Goal: Information Seeking & Learning: Learn about a topic

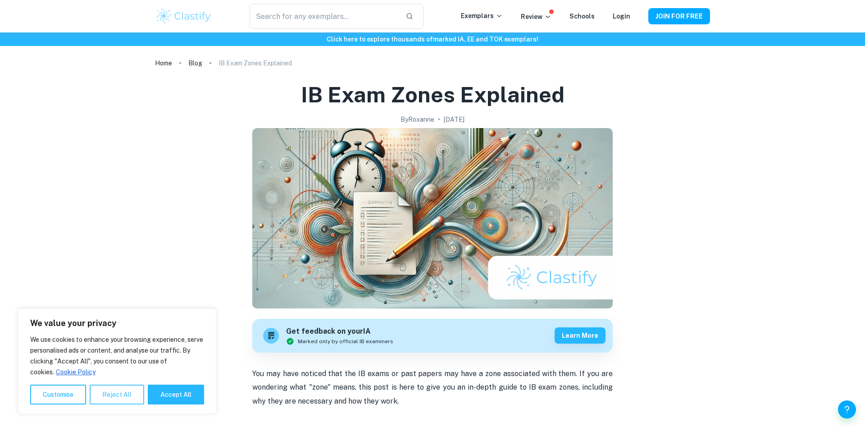
click at [114, 392] on button "Reject All" at bounding box center [117, 394] width 55 height 20
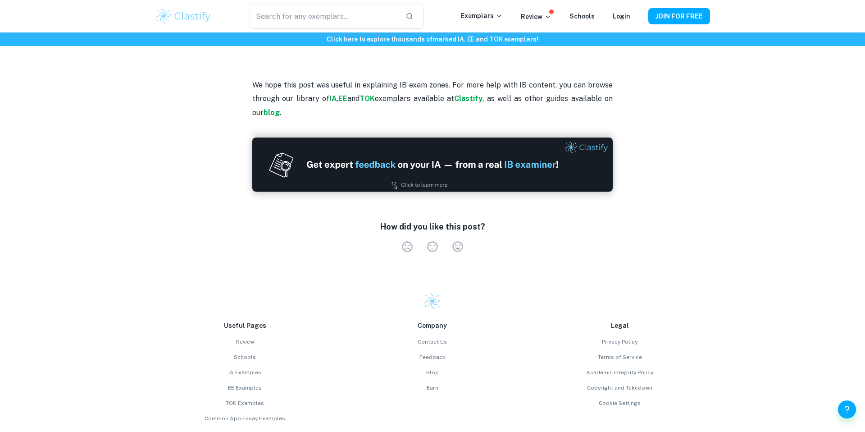
scroll to position [1163, 0]
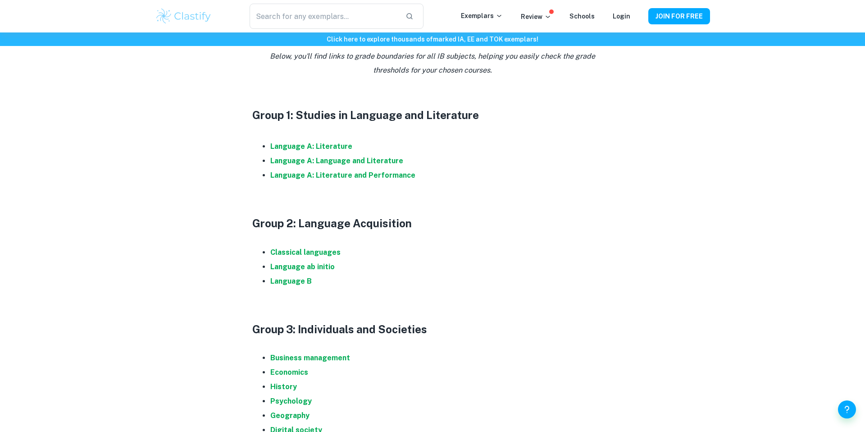
scroll to position [445, 0]
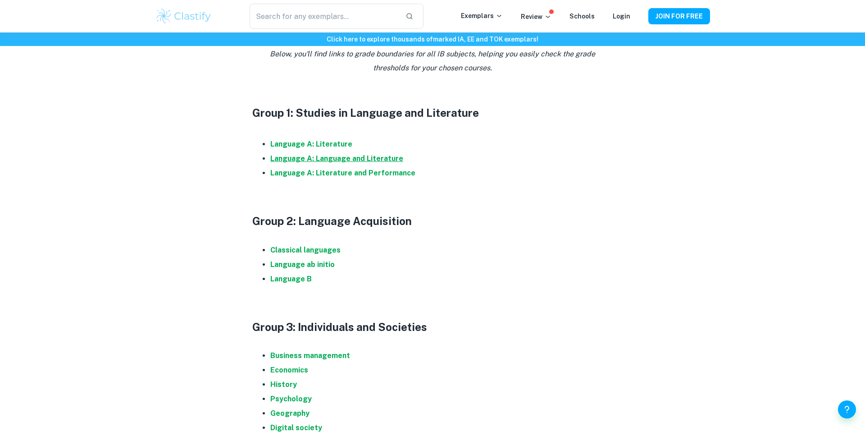
click at [338, 157] on strong "Language A: Language and Literature" at bounding box center [336, 158] width 133 height 9
click at [294, 281] on strong "Language B" at bounding box center [290, 278] width 41 height 9
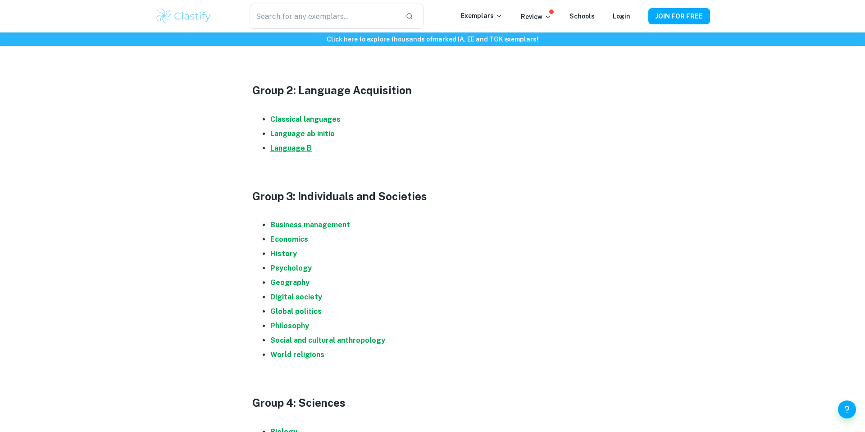
scroll to position [600, 0]
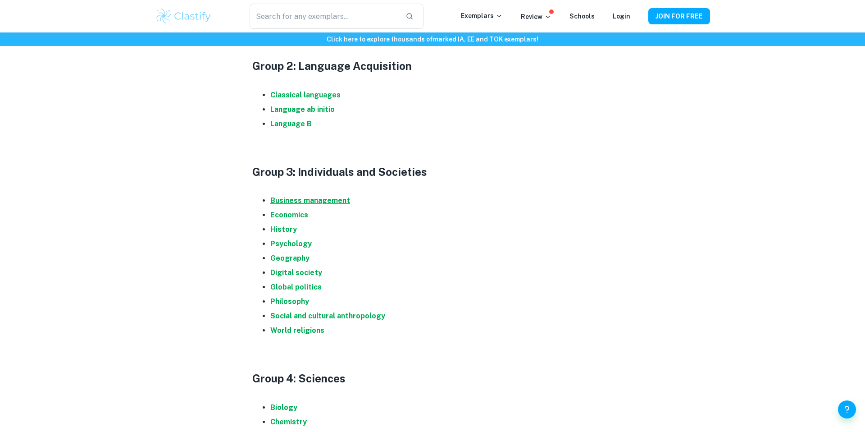
click at [304, 197] on strong "Business management" at bounding box center [310, 200] width 80 height 9
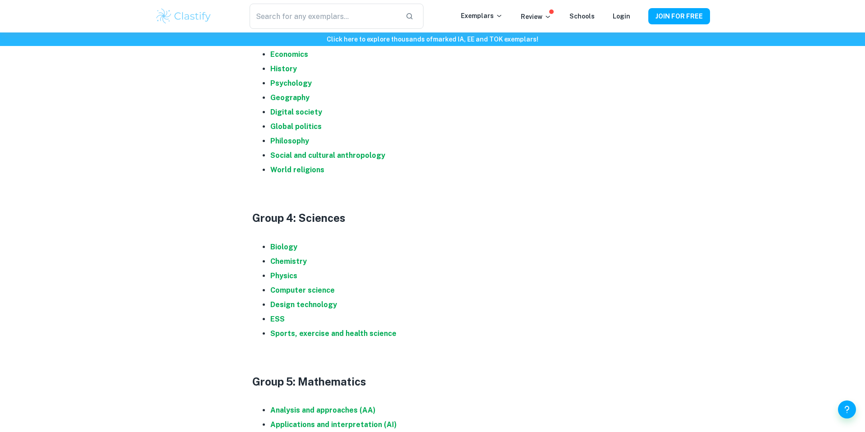
scroll to position [796, 0]
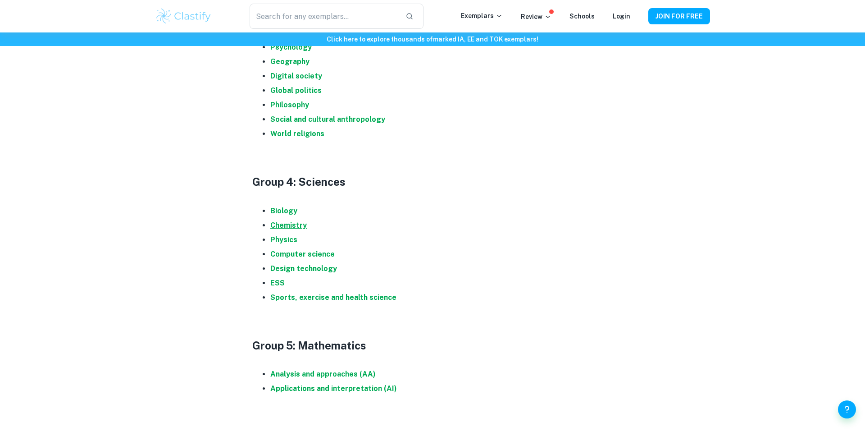
click at [286, 227] on strong "Chemistry" at bounding box center [288, 225] width 36 height 9
click at [297, 298] on strong "Sports, exercise and health science" at bounding box center [333, 297] width 126 height 9
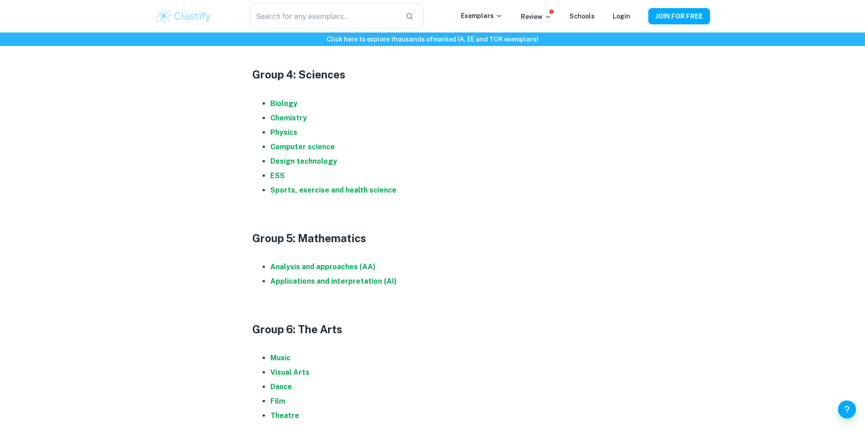
scroll to position [913, 0]
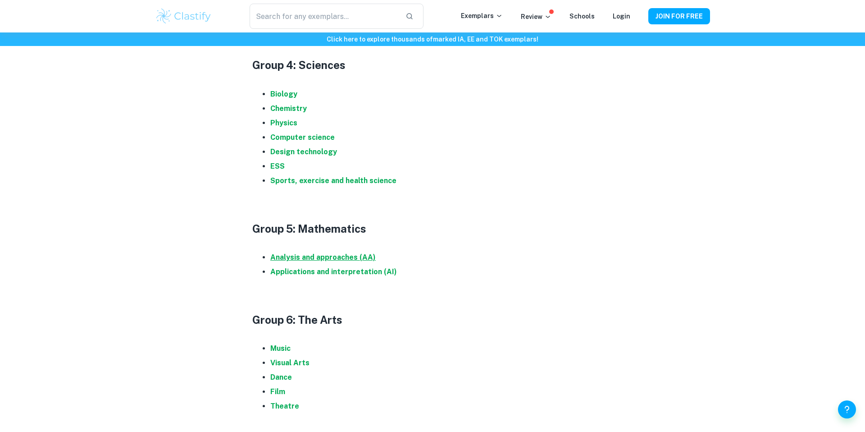
click at [324, 256] on strong "Analysis and approaches (AA)" at bounding box center [322, 257] width 105 height 9
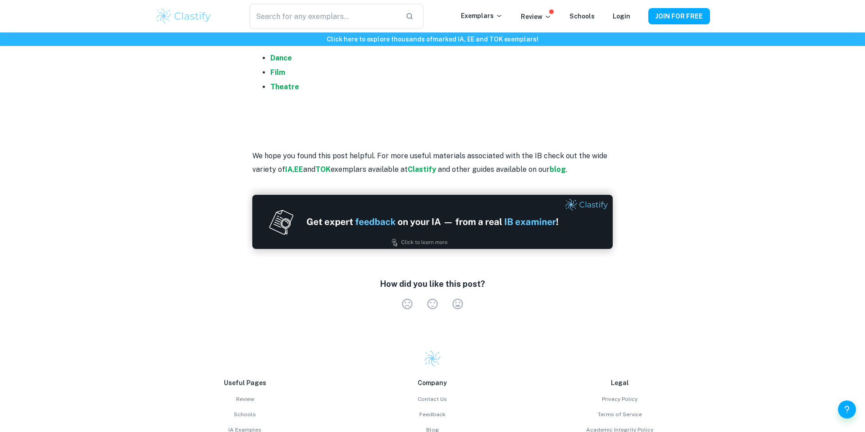
scroll to position [1233, 0]
